Goal: Information Seeking & Learning: Check status

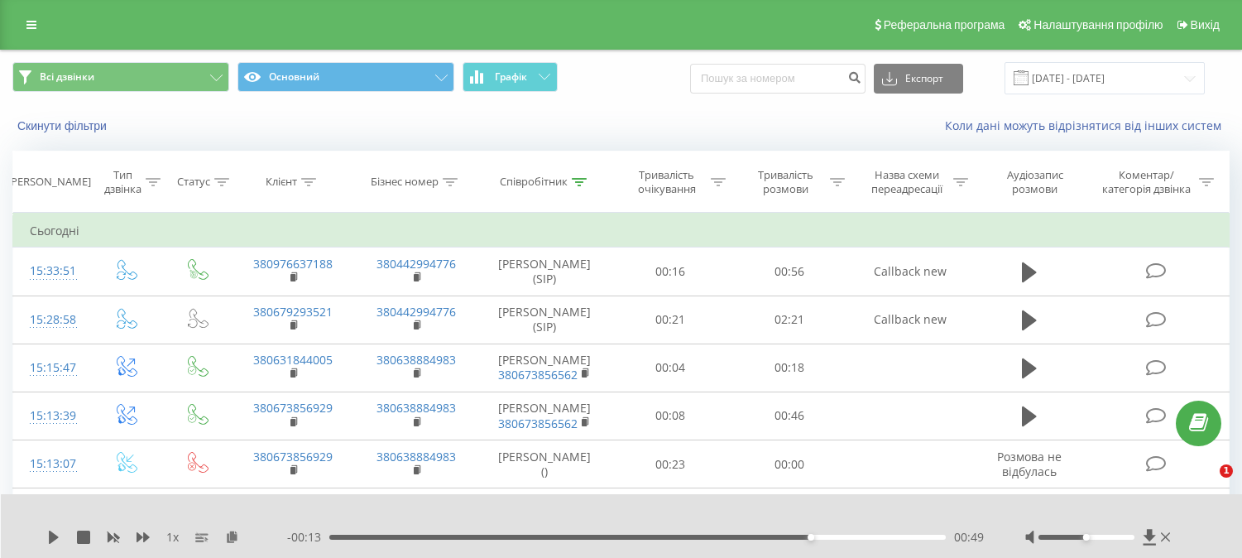
click at [30, 21] on icon at bounding box center [31, 25] width 10 height 12
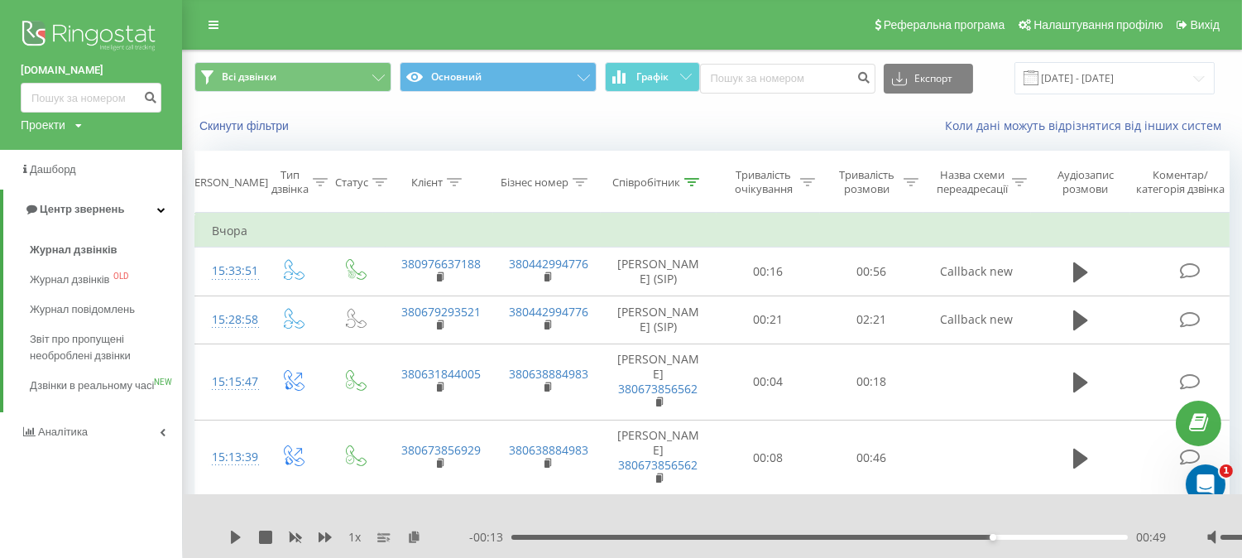
click at [113, 30] on img at bounding box center [91, 37] width 141 height 41
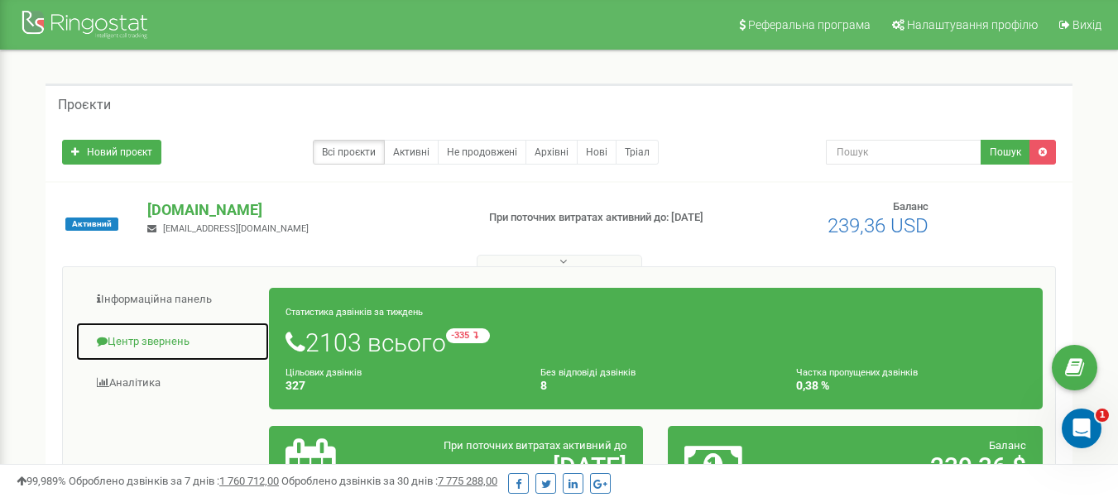
click at [144, 340] on link "Центр звернень" at bounding box center [172, 342] width 194 height 41
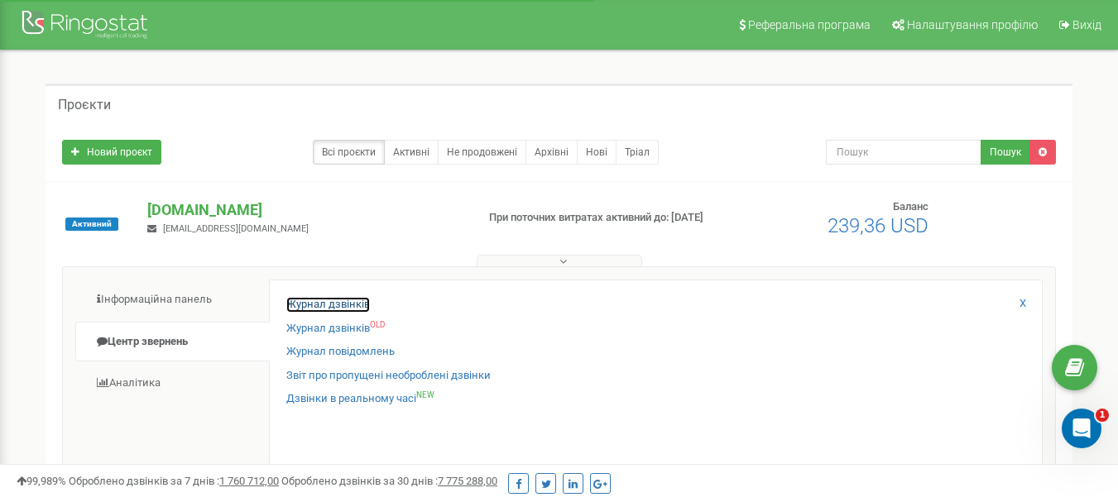
click at [327, 304] on link "Журнал дзвінків" at bounding box center [328, 305] width 84 height 16
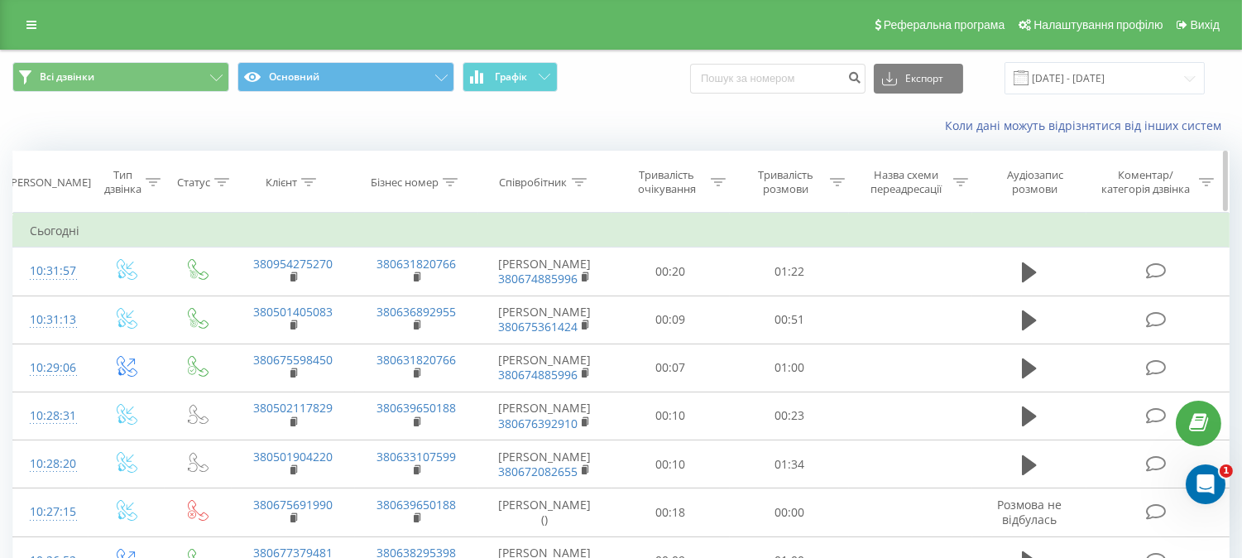
click at [307, 179] on icon at bounding box center [308, 182] width 15 height 8
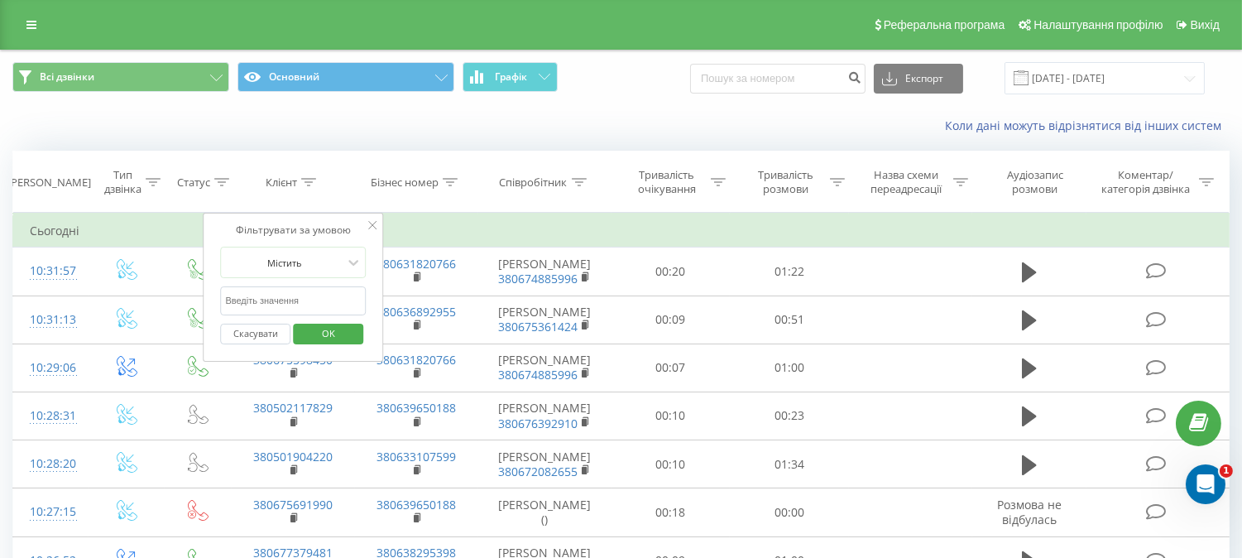
click at [302, 298] on input "text" at bounding box center [293, 300] width 146 height 29
paste input "+380679707086"
click at [228, 303] on input "+380679707086" at bounding box center [293, 300] width 146 height 29
type input "380679707086"
click button "OK" at bounding box center [328, 333] width 70 height 21
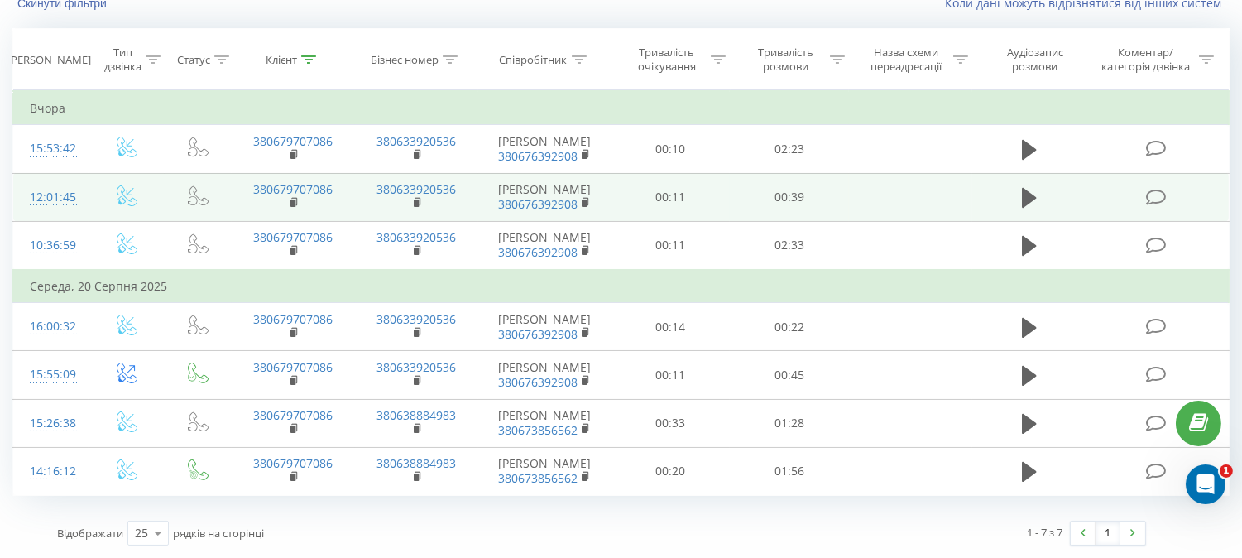
scroll to position [319, 0]
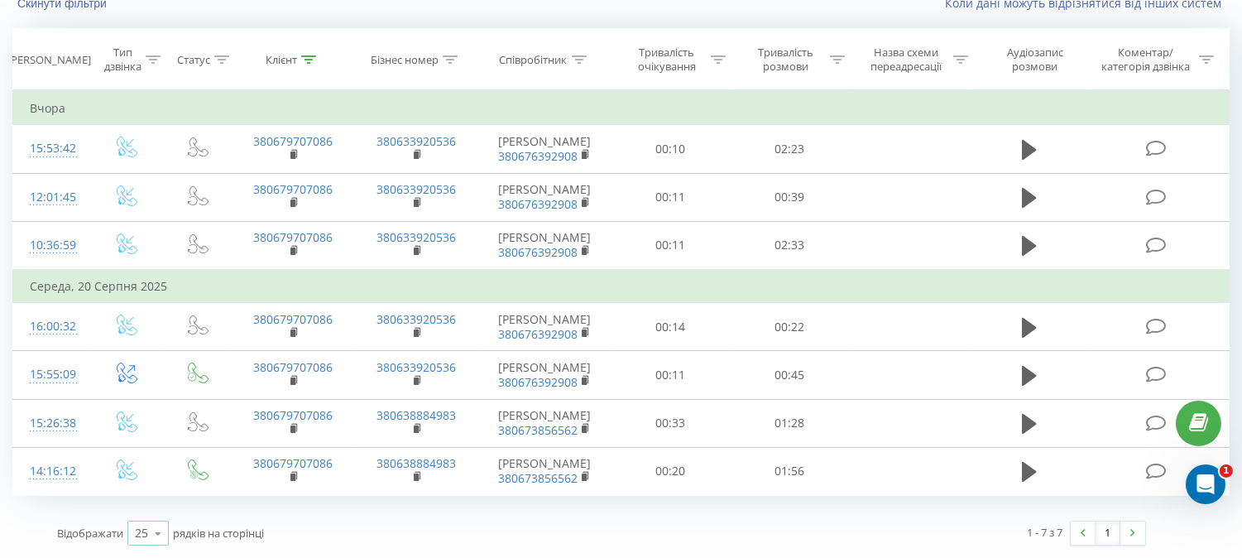
click at [144, 532] on div "25" at bounding box center [141, 533] width 13 height 17
click at [138, 507] on span "100" at bounding box center [145, 509] width 20 height 16
click at [579, 55] on icon at bounding box center [579, 59] width 15 height 8
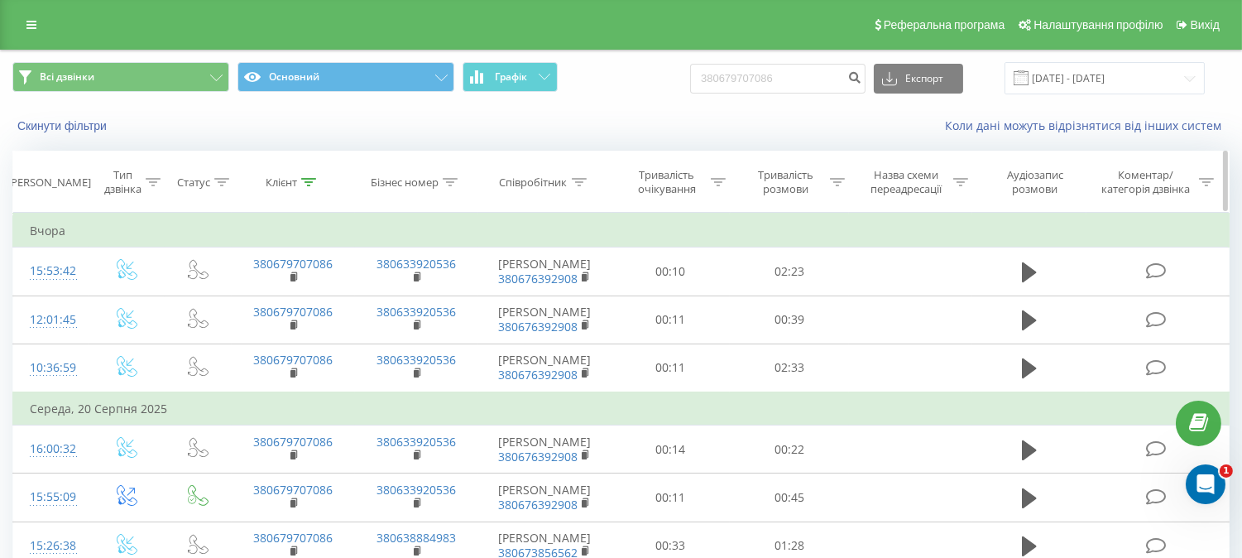
click at [581, 182] on icon at bounding box center [579, 182] width 15 height 8
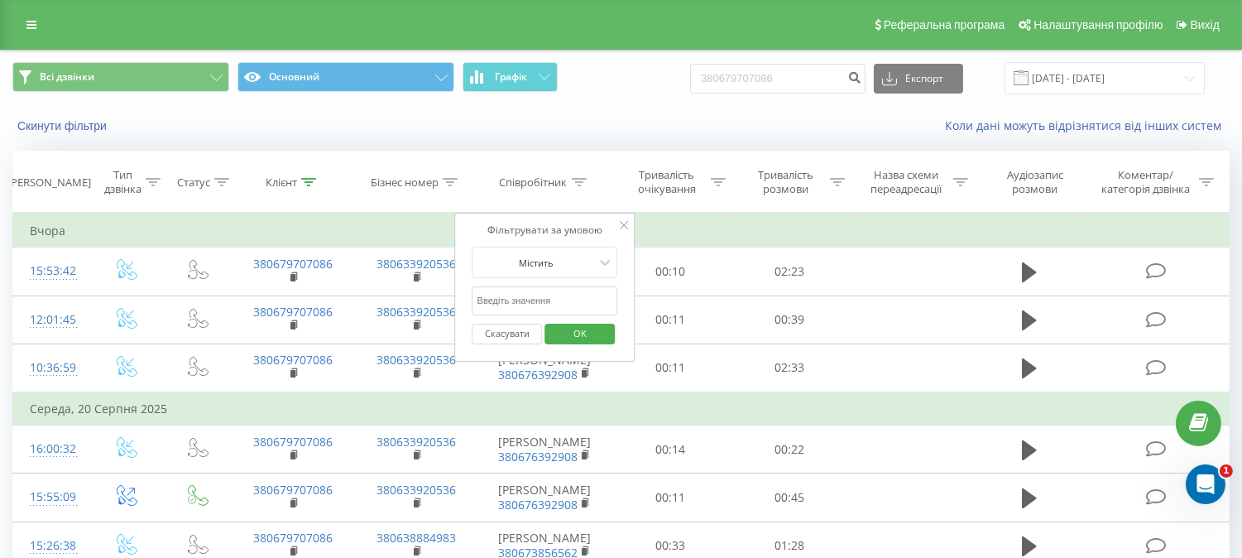
click at [513, 299] on input "text" at bounding box center [545, 300] width 146 height 29
type input "берег"
click button "OK" at bounding box center [579, 333] width 70 height 21
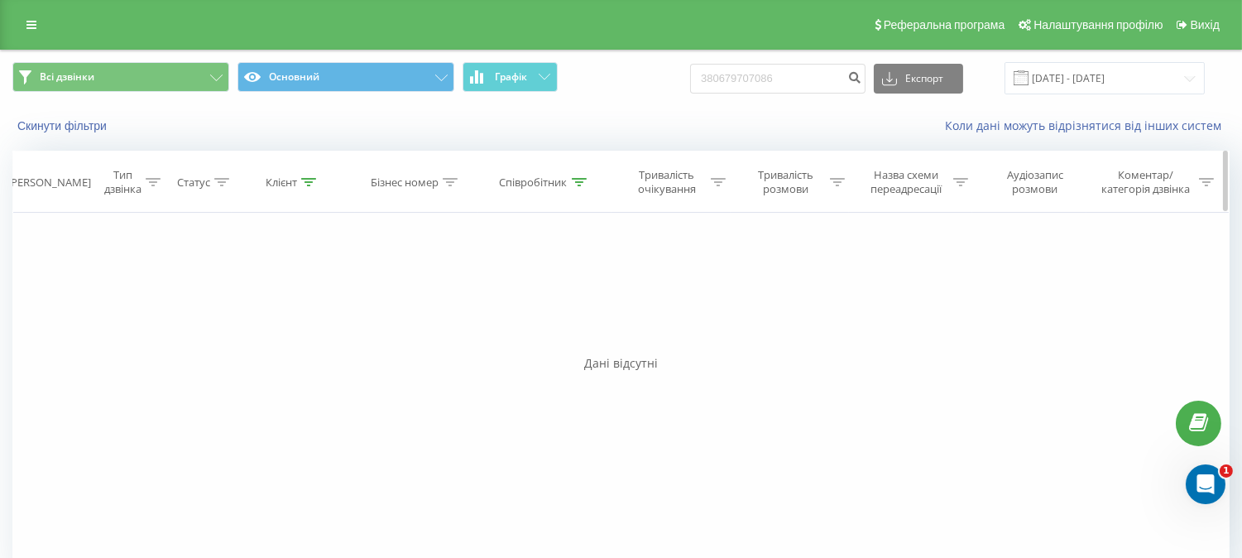
click at [303, 184] on icon at bounding box center [308, 182] width 15 height 8
click at [315, 295] on input "380679707086" at bounding box center [294, 300] width 146 height 29
drag, startPoint x: 315, startPoint y: 296, endPoint x: 161, endPoint y: 278, distance: 155.0
click at [161, 278] on div "Фільтрувати за умовою Дорівнює Введіть значення Скасувати OK Фільтрувати за умо…" at bounding box center [620, 399] width 1217 height 372
click button "OK" at bounding box center [328, 333] width 70 height 21
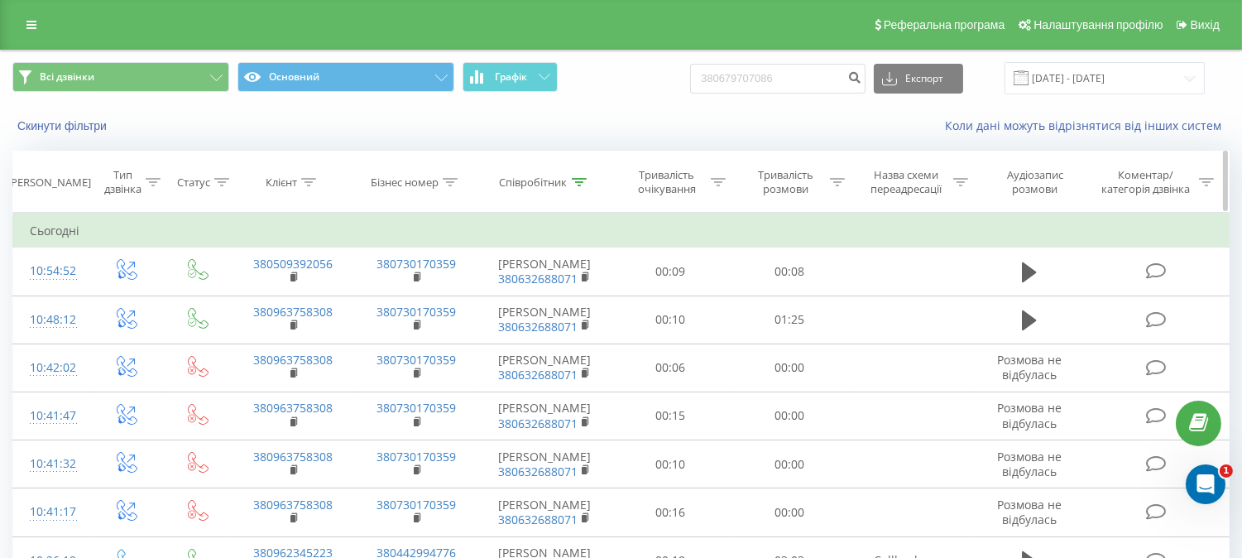
click at [309, 180] on icon at bounding box center [308, 182] width 15 height 8
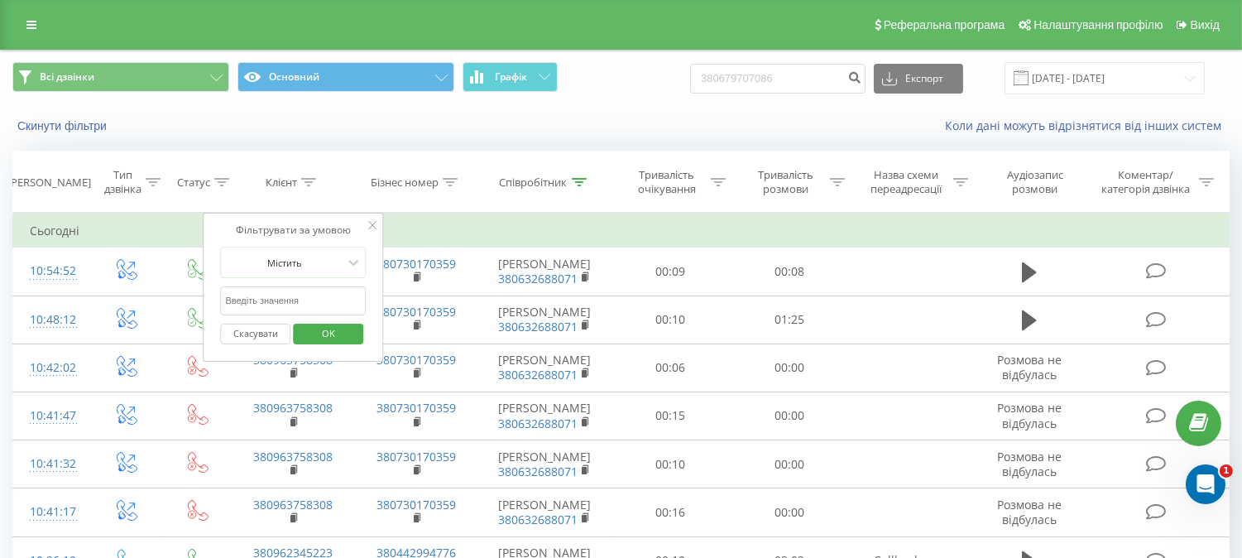
click at [304, 304] on input "text" at bounding box center [293, 300] width 146 height 29
click at [583, 191] on th "Співробітник" at bounding box center [544, 181] width 133 height 61
click at [580, 182] on icon at bounding box center [579, 182] width 15 height 8
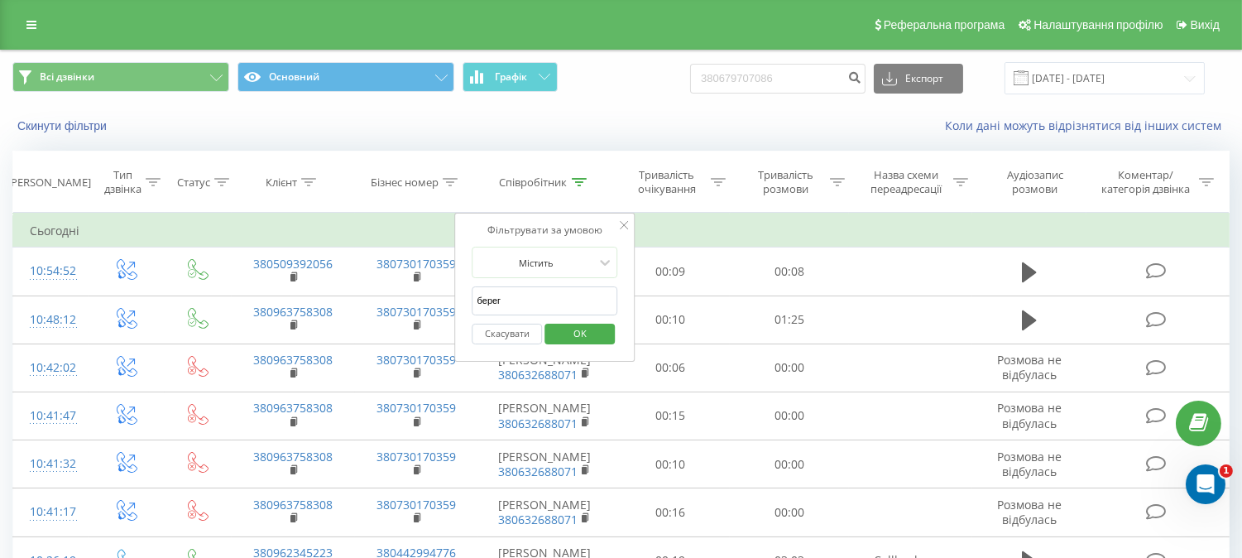
click at [501, 312] on input "берег" at bounding box center [545, 300] width 146 height 29
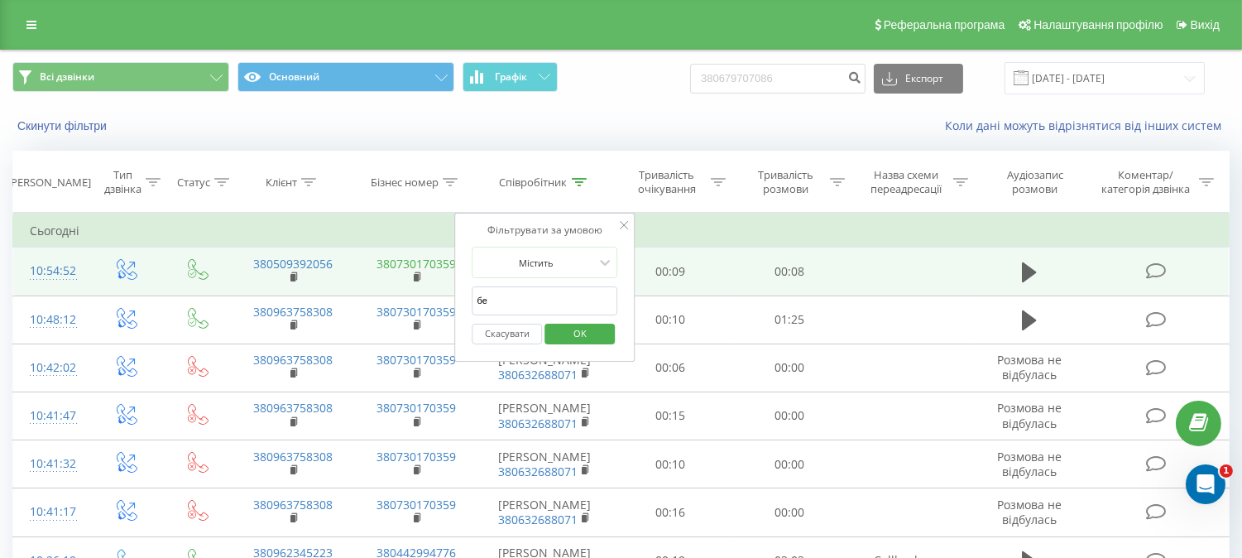
type input "б"
click button "OK" at bounding box center [579, 333] width 70 height 21
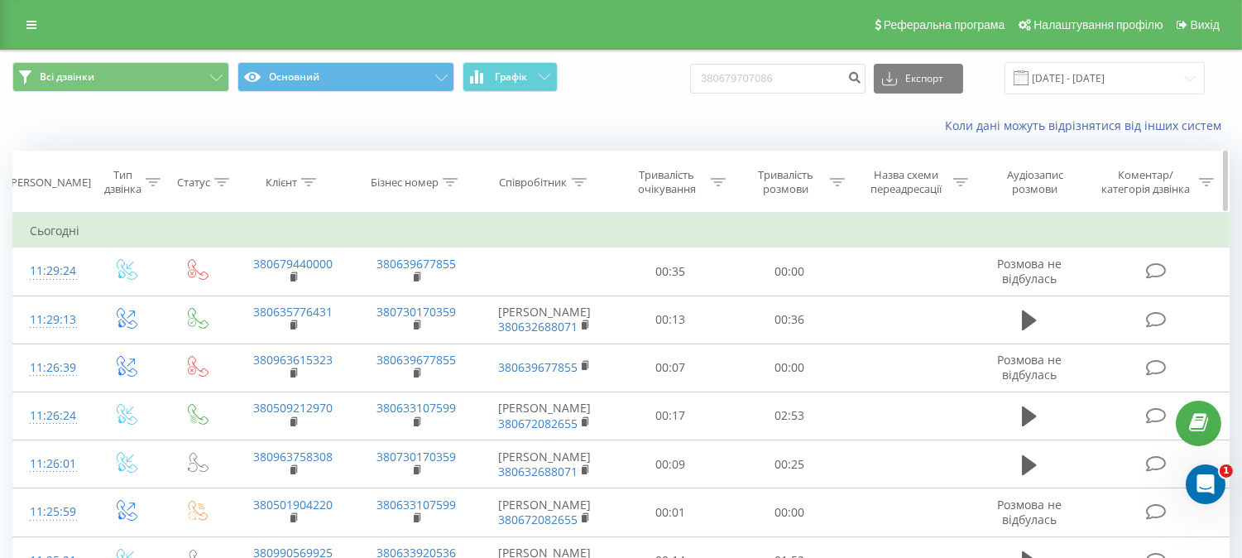
click at [300, 180] on div "Клієнт" at bounding box center [291, 182] width 50 height 14
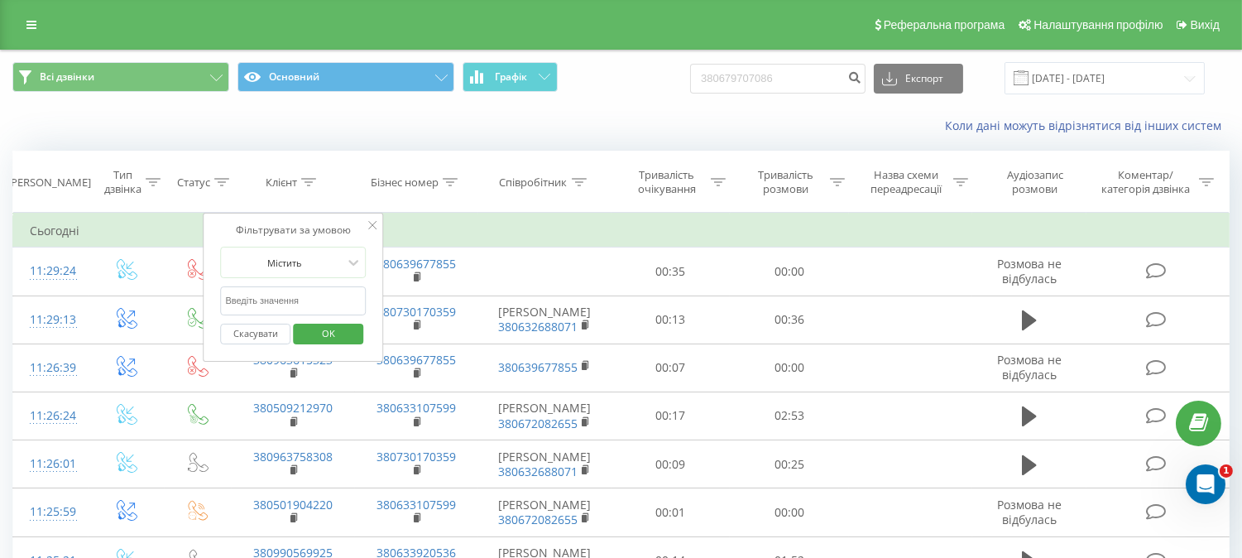
click at [295, 301] on input "text" at bounding box center [293, 300] width 146 height 29
paste input "+380679707086"
click at [230, 301] on input "+380679707086" at bounding box center [293, 300] width 146 height 29
type input "380679707086"
click button "OK" at bounding box center [328, 333] width 70 height 21
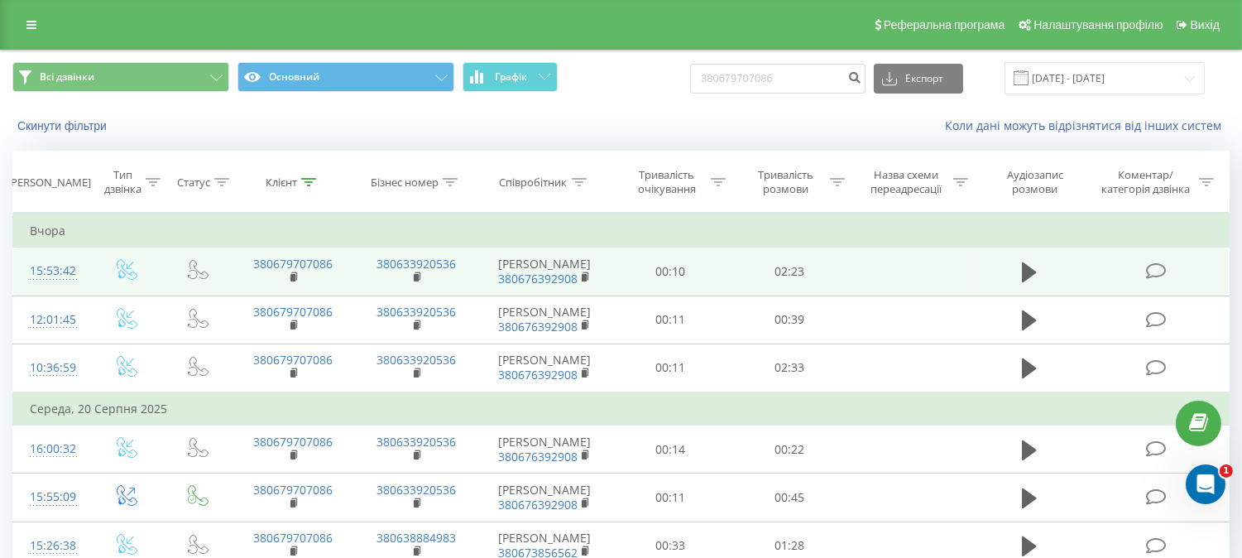
click at [1096, 295] on td at bounding box center [1157, 271] width 142 height 48
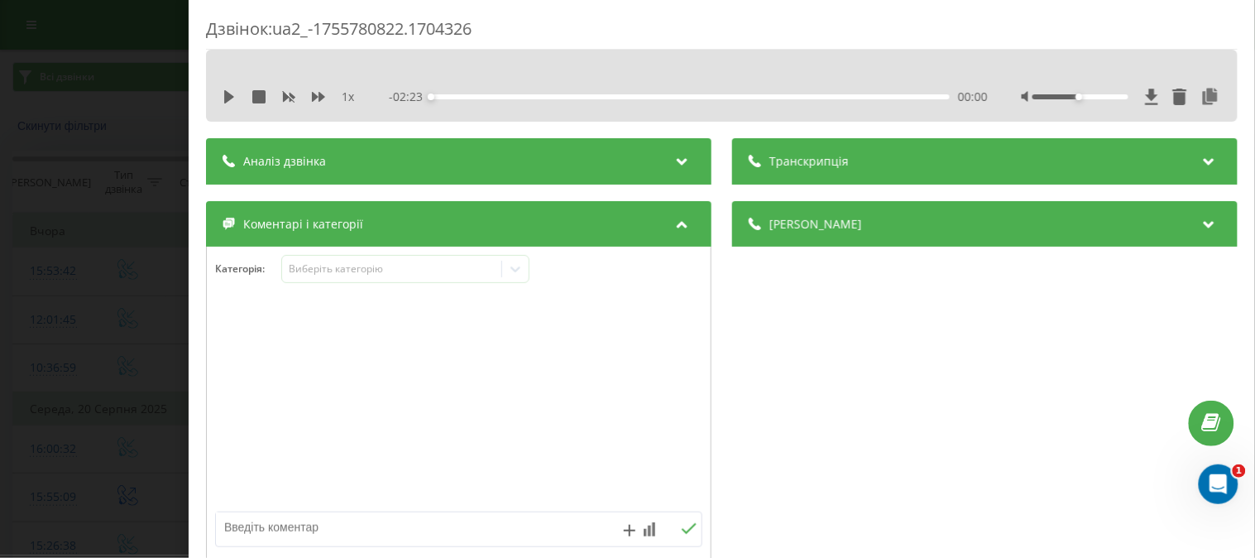
click at [73, 197] on div "Дзвінок : ua2_-1755780822.1704326 1 x - 02:23 00:00 00:00 Транскрипція Для AI-а…" at bounding box center [627, 279] width 1255 height 558
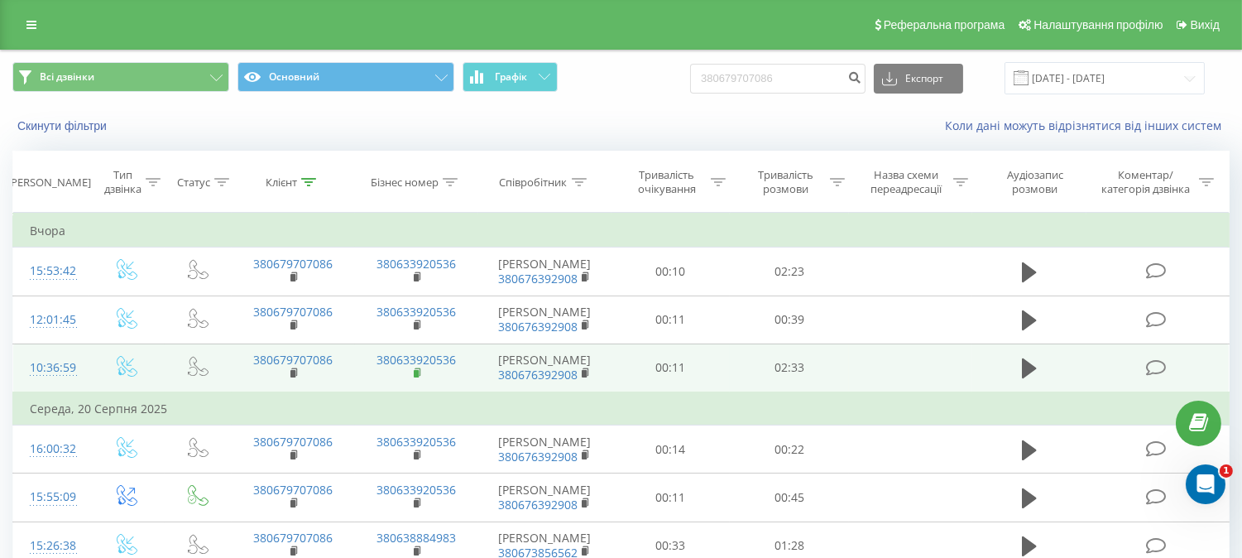
scroll to position [319, 0]
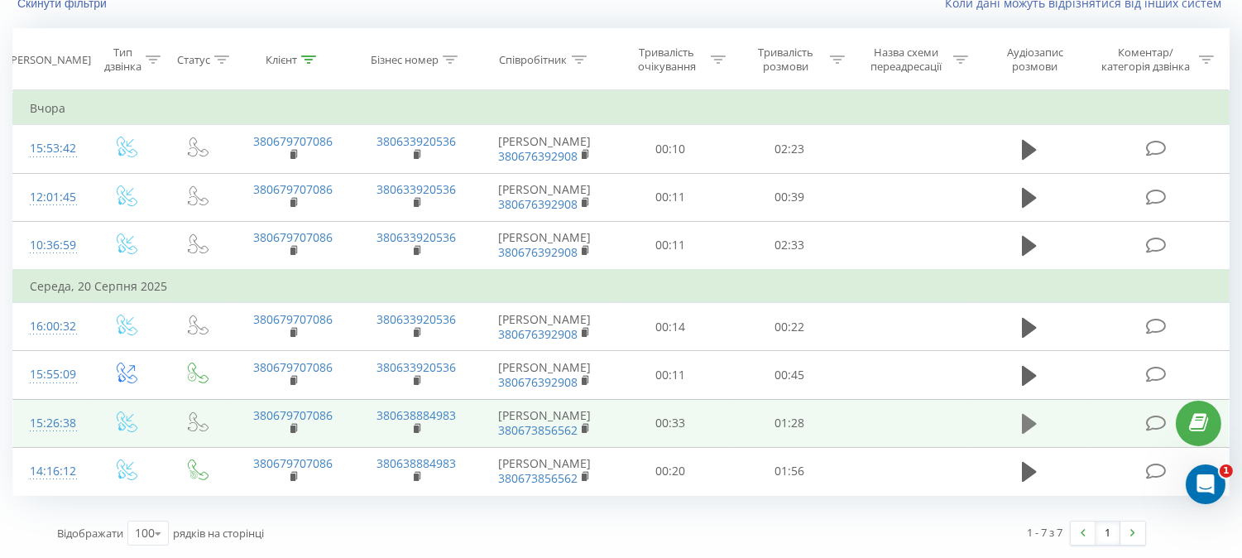
click at [1028, 414] on icon at bounding box center [1029, 424] width 15 height 20
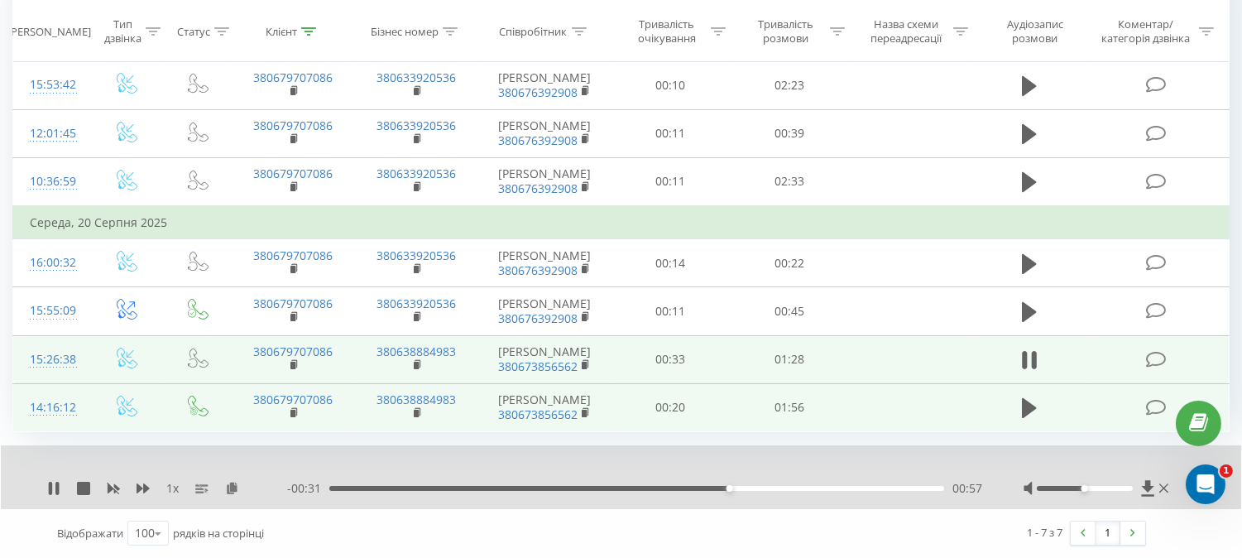
scroll to position [383, 0]
click at [1028, 398] on icon at bounding box center [1029, 408] width 15 height 20
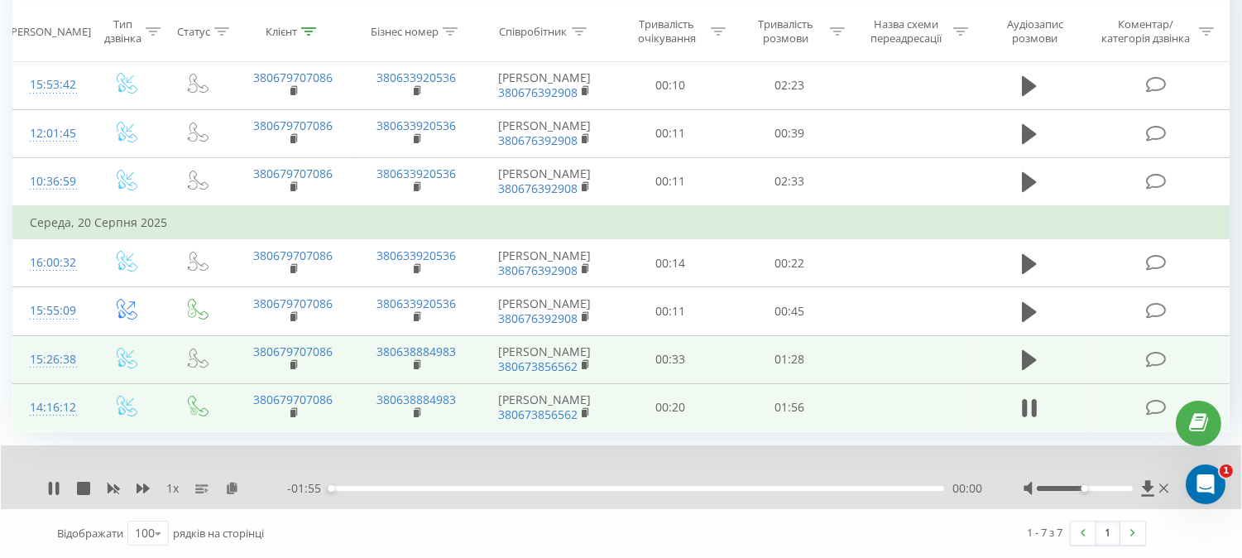
click at [381, 490] on div "00:00" at bounding box center [636, 488] width 615 height 5
click at [482, 486] on div "00:28" at bounding box center [636, 488] width 615 height 5
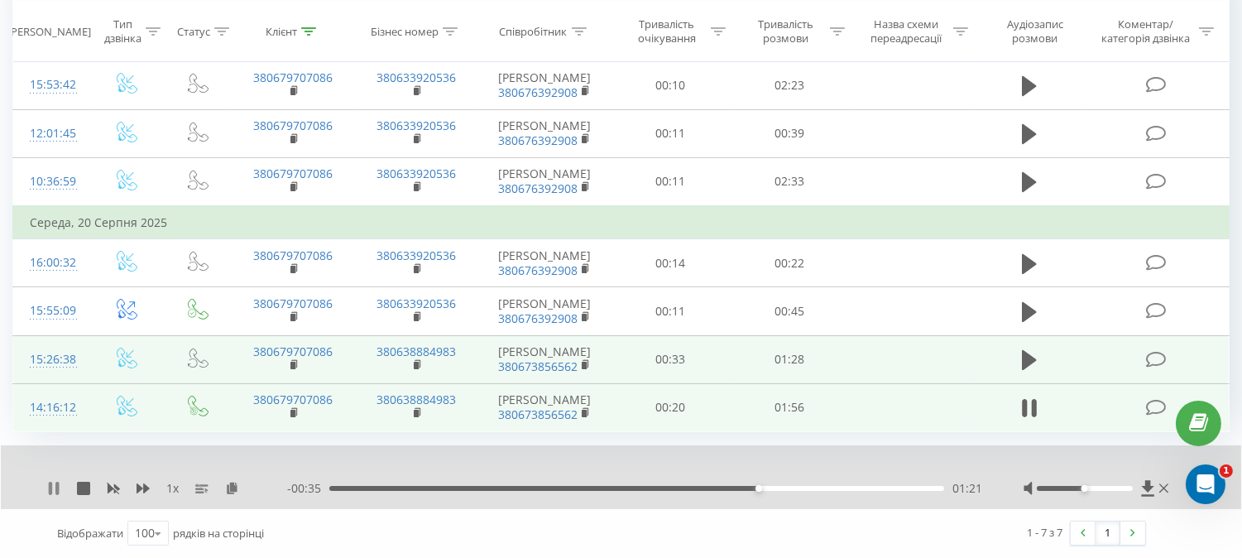
click at [55, 486] on icon at bounding box center [56, 488] width 3 height 13
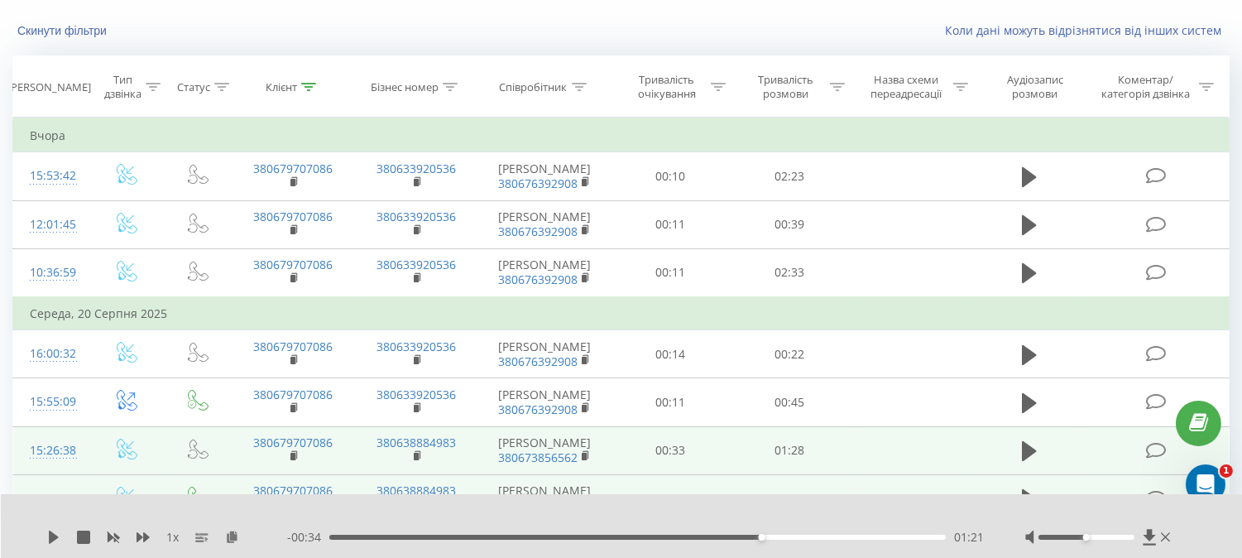
scroll to position [0, 0]
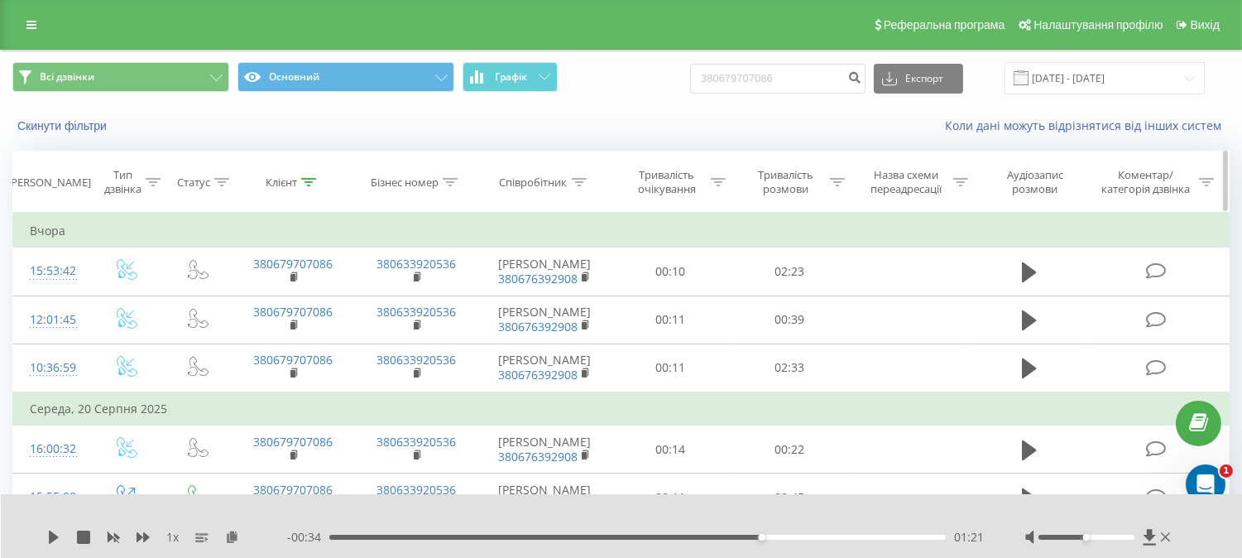
click at [311, 186] on div at bounding box center [308, 182] width 15 height 14
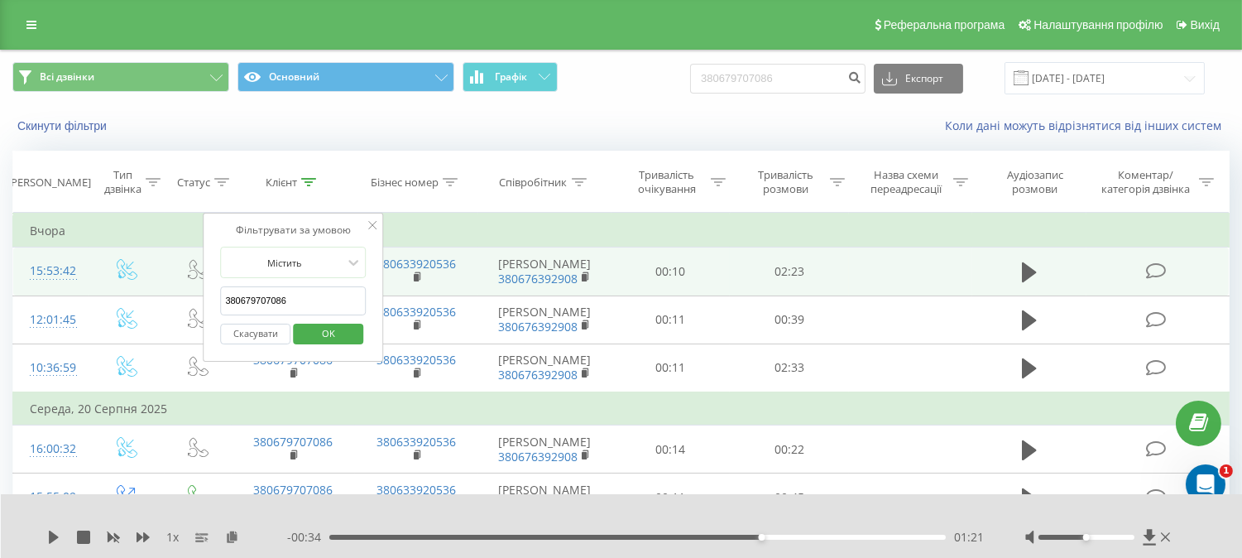
drag, startPoint x: 307, startPoint y: 295, endPoint x: 174, endPoint y: 296, distance: 133.2
click at [175, 296] on table "Фільтрувати за умовою Дорівнює Введіть значення Скасувати OK Фільтрувати за умо…" at bounding box center [620, 415] width 1217 height 405
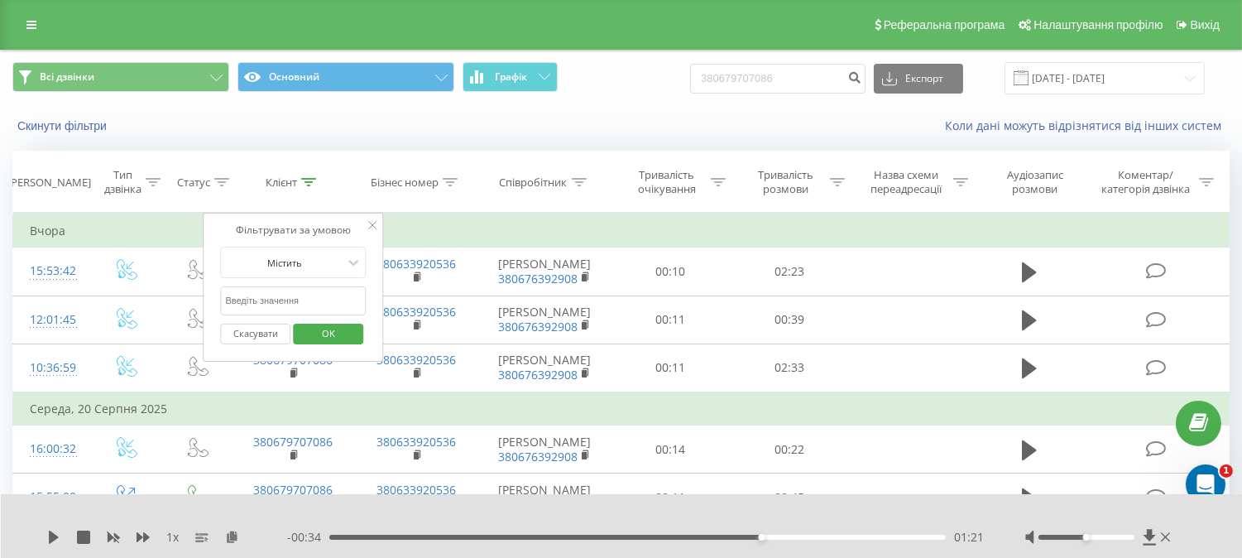
paste input "+380677105199"
click at [232, 299] on input "+380677105199" at bounding box center [293, 300] width 146 height 29
click button "OK" at bounding box center [328, 333] width 70 height 21
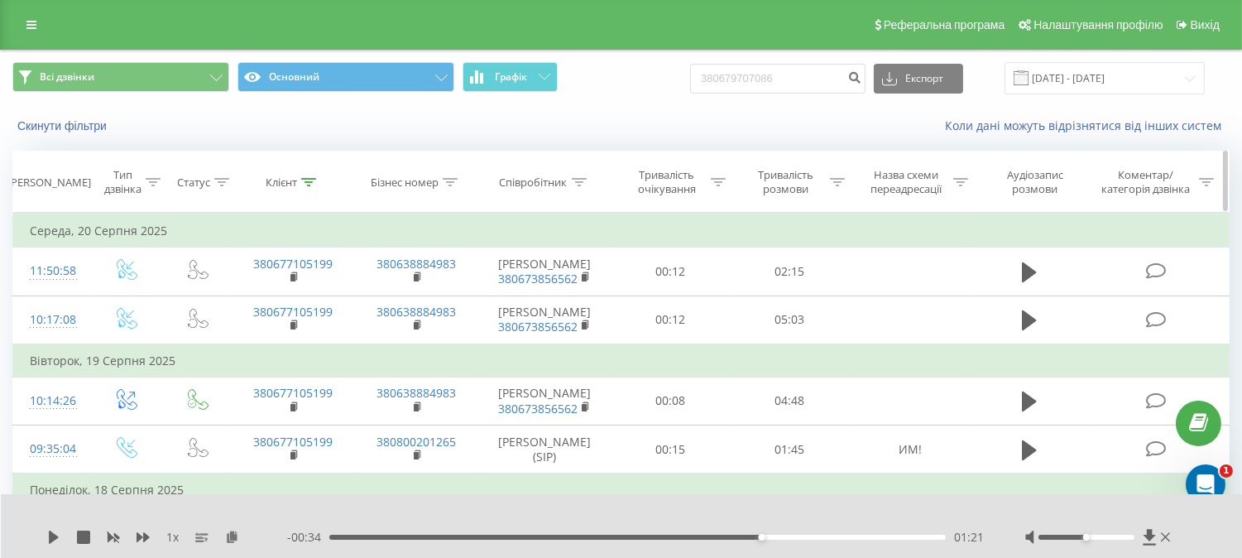
click at [310, 182] on icon at bounding box center [308, 182] width 15 height 8
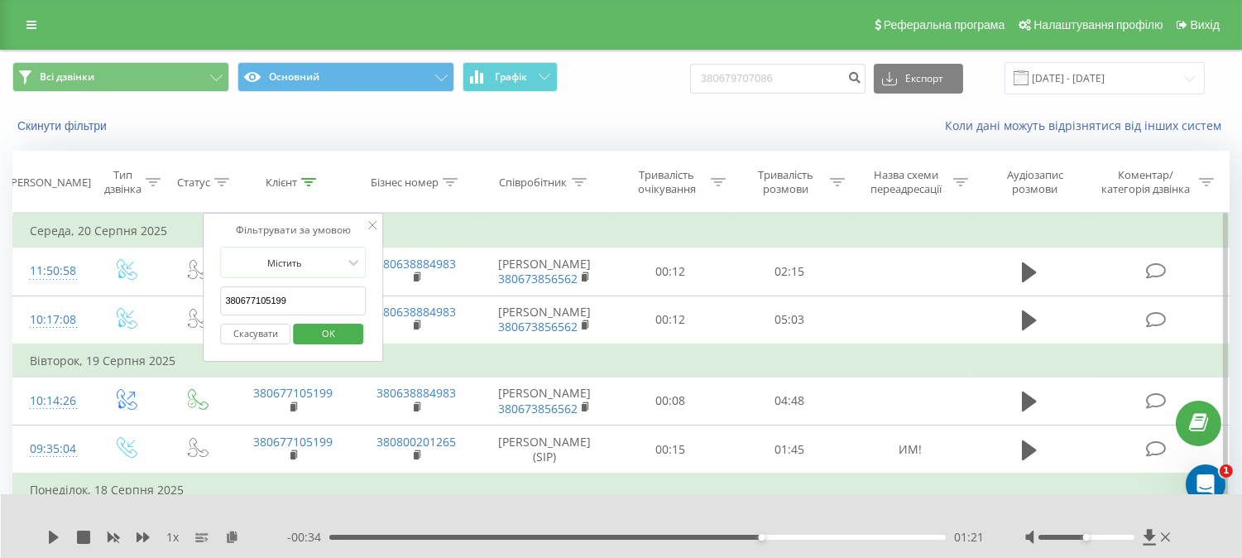
drag, startPoint x: 304, startPoint y: 296, endPoint x: 209, endPoint y: 296, distance: 94.3
click at [213, 296] on div "Фільтрувати за умовою Містить 380677105199 Скасувати OK" at bounding box center [293, 287] width 180 height 149
click at [209, 296] on div "Фільтрувати за умовою Містить 380677105199 Скасувати OK" at bounding box center [293, 287] width 180 height 149
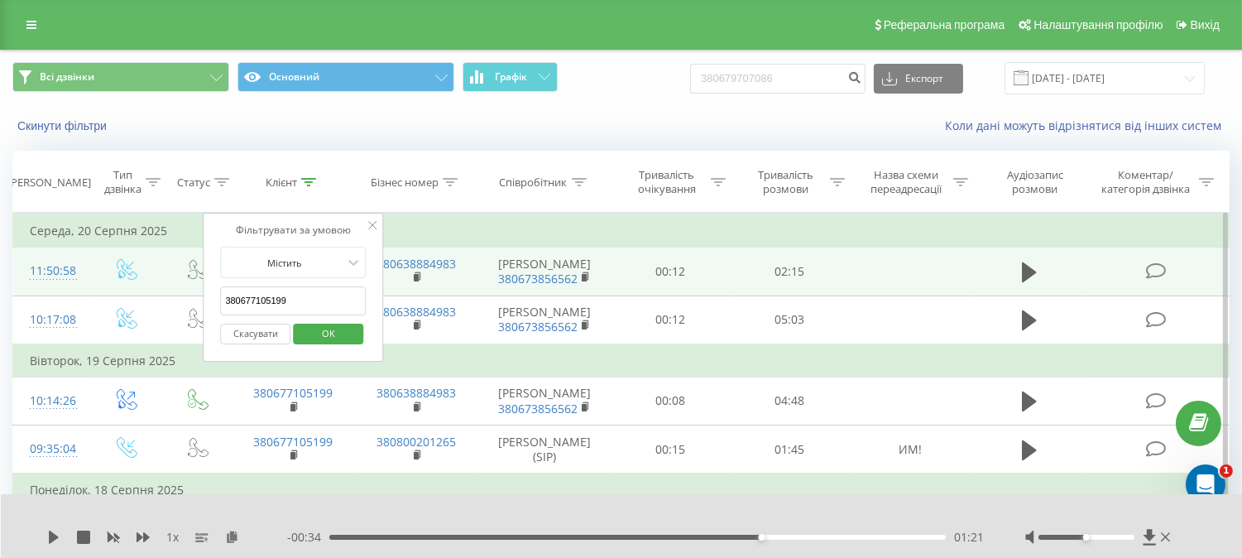
drag, startPoint x: 266, startPoint y: 300, endPoint x: 194, endPoint y: 290, distance: 72.8
click at [194, 290] on table "Фільтрувати за умовою Дорівнює Введіть значення Скасувати OK Фільтрувати за умо…" at bounding box center [620, 408] width 1217 height 391
type input "5199"
click button "OK" at bounding box center [328, 333] width 70 height 21
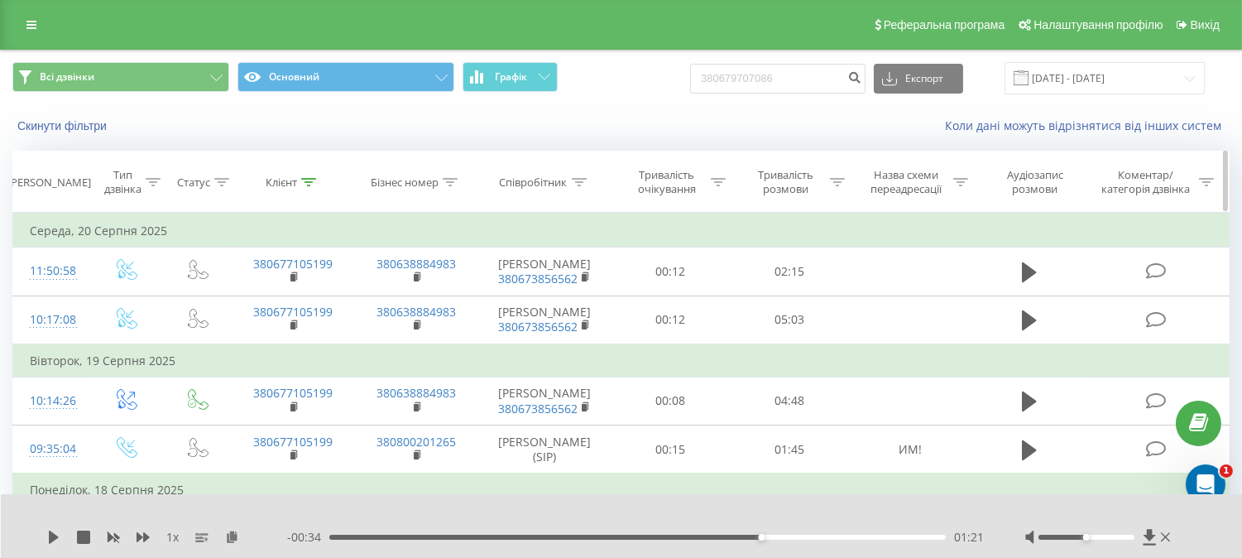
click at [292, 180] on div "Клієнт" at bounding box center [281, 182] width 31 height 14
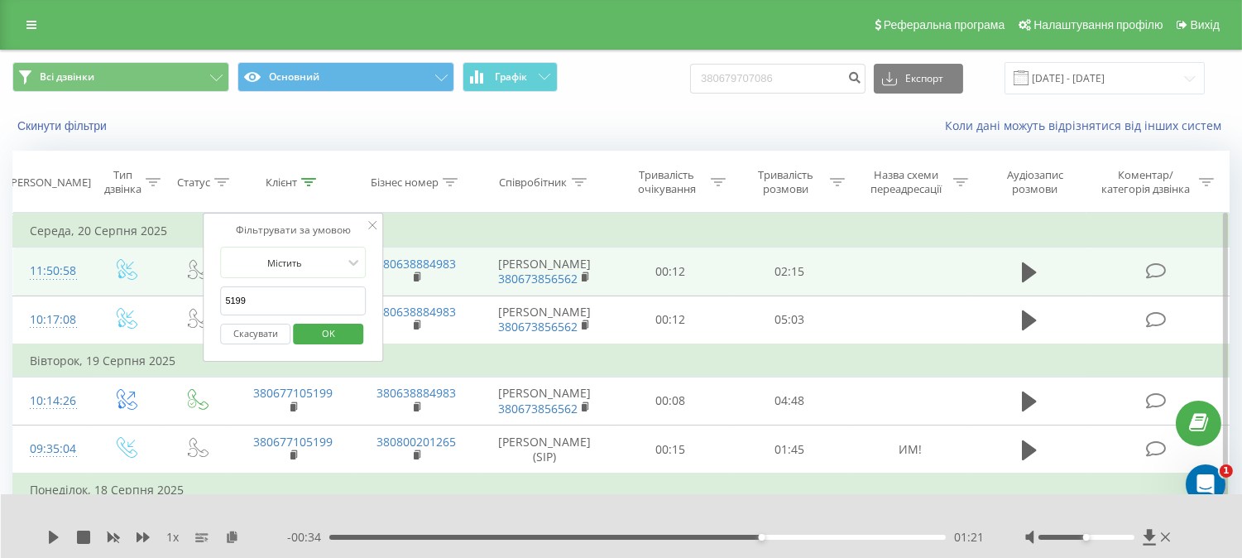
drag, startPoint x: 301, startPoint y: 301, endPoint x: 154, endPoint y: 303, distance: 147.3
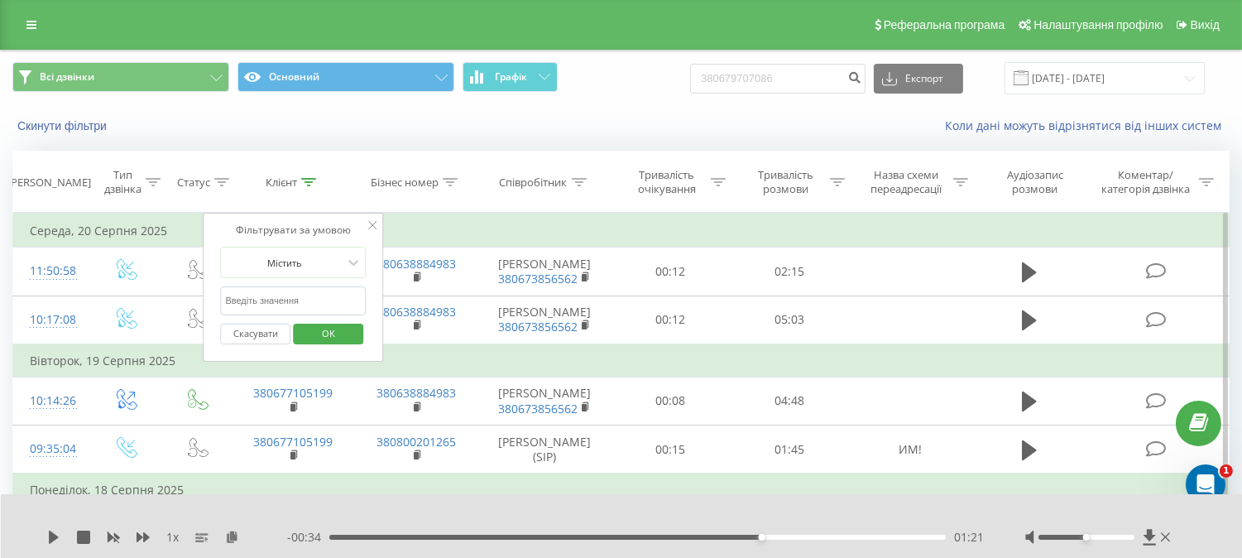
click at [309, 327] on span "OK" at bounding box center [328, 333] width 46 height 26
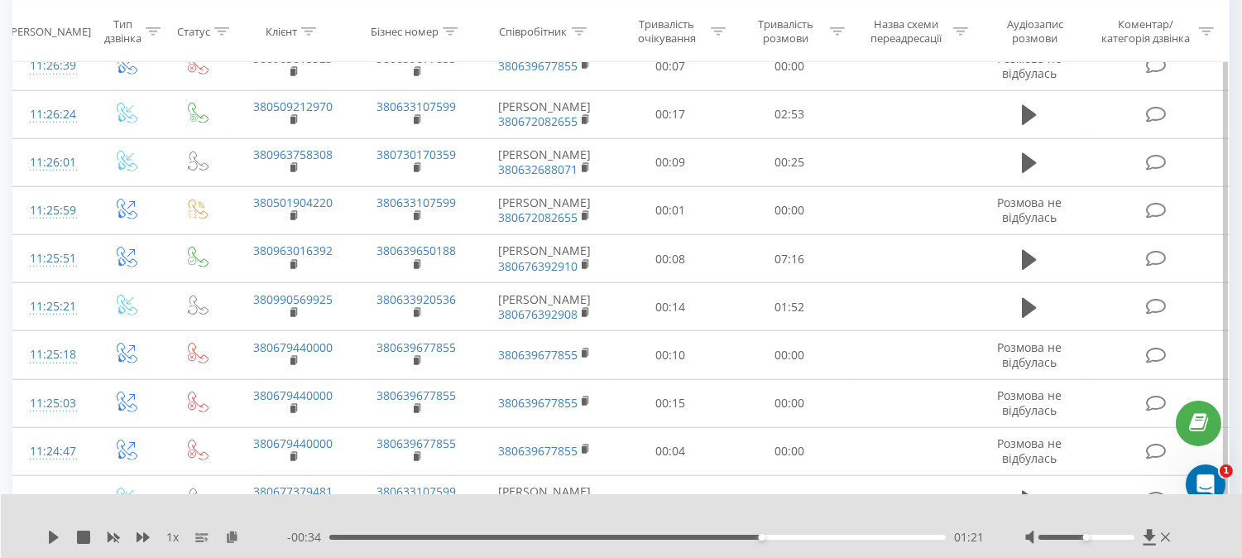
scroll to position [2758, 0]
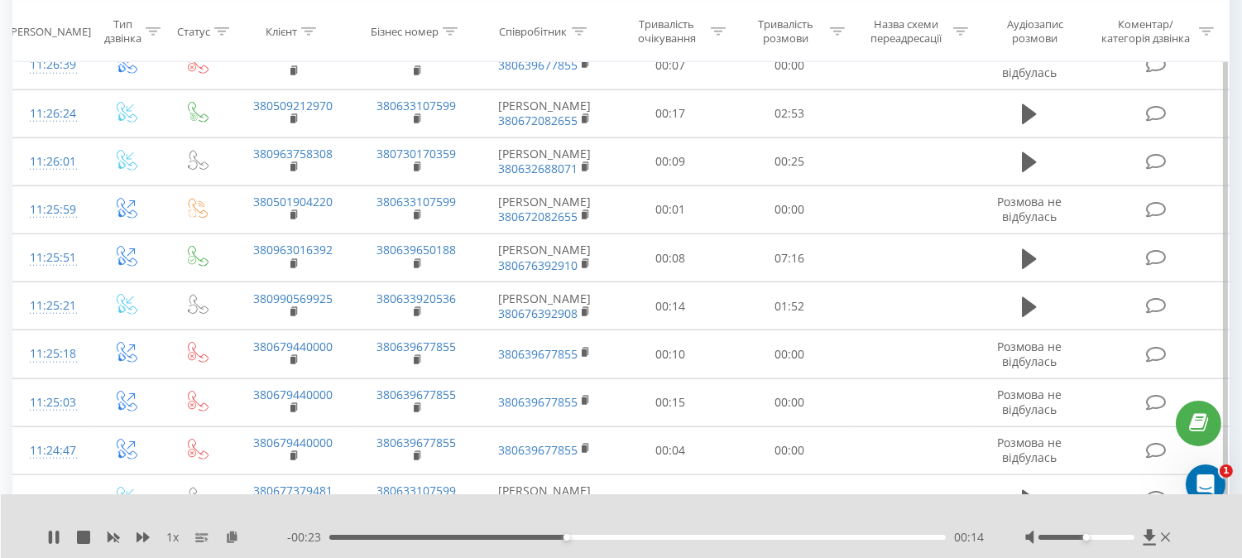
scroll to position [3033, 0]
